Goal: Task Accomplishment & Management: Use online tool/utility

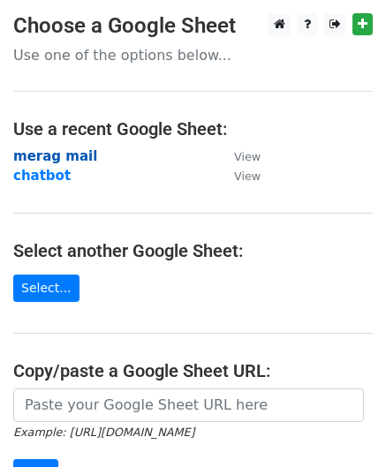
click at [60, 156] on strong "merag mail" at bounding box center [55, 156] width 84 height 16
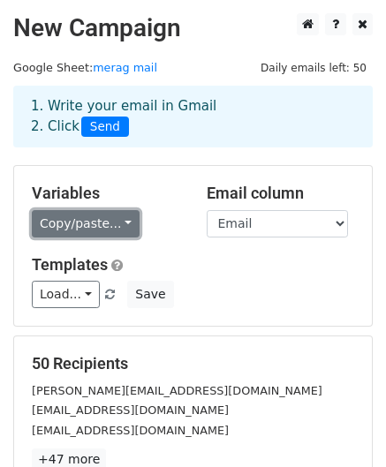
click at [72, 227] on link "Copy/paste..." at bounding box center [86, 223] width 108 height 27
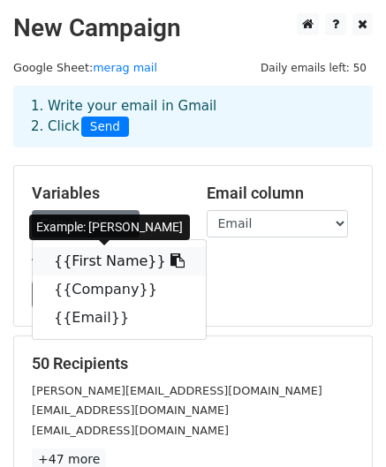
click at [72, 258] on link "{{First Name}}" at bounding box center [119, 261] width 173 height 28
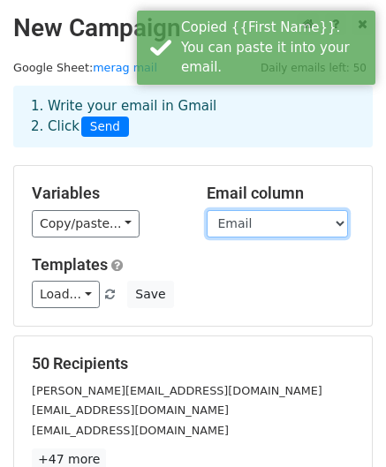
click at [247, 218] on select "First Name Company Email" at bounding box center [277, 223] width 141 height 27
click at [207, 210] on select "First Name Company Email" at bounding box center [277, 223] width 141 height 27
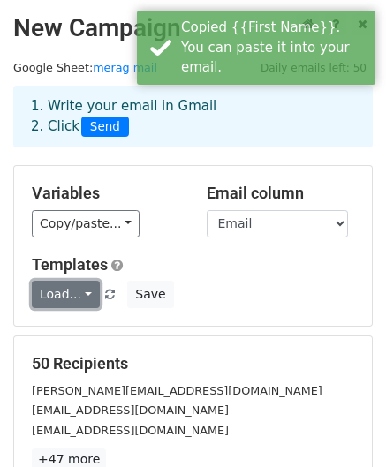
click at [55, 299] on link "Load..." at bounding box center [66, 294] width 68 height 27
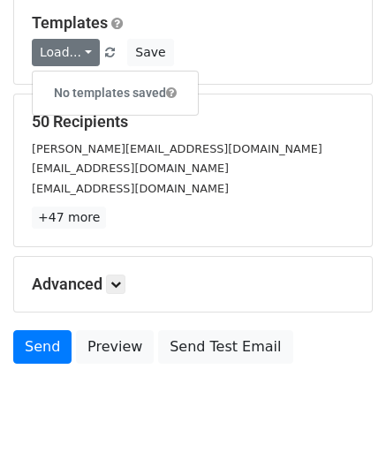
scroll to position [245, 0]
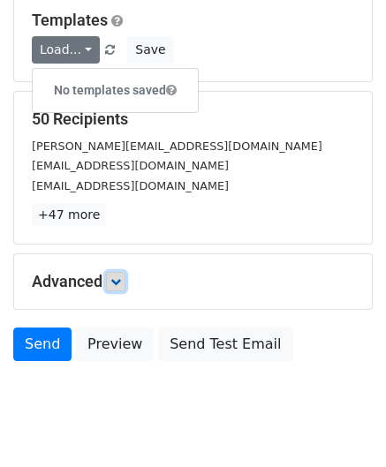
click at [117, 280] on icon at bounding box center [115, 281] width 11 height 11
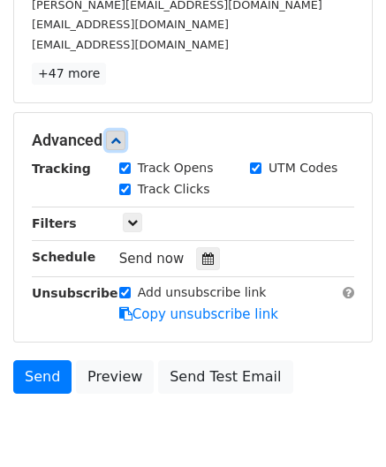
scroll to position [387, 0]
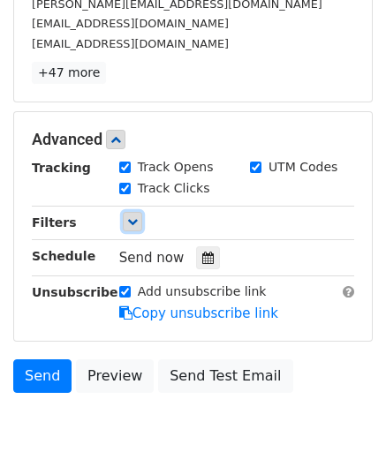
click at [134, 216] on icon at bounding box center [132, 221] width 11 height 11
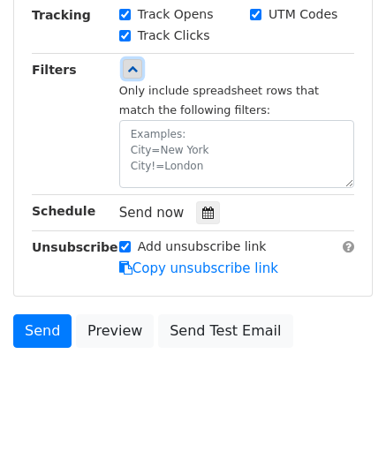
scroll to position [565, 0]
